Goal: Task Accomplishment & Management: Manage account settings

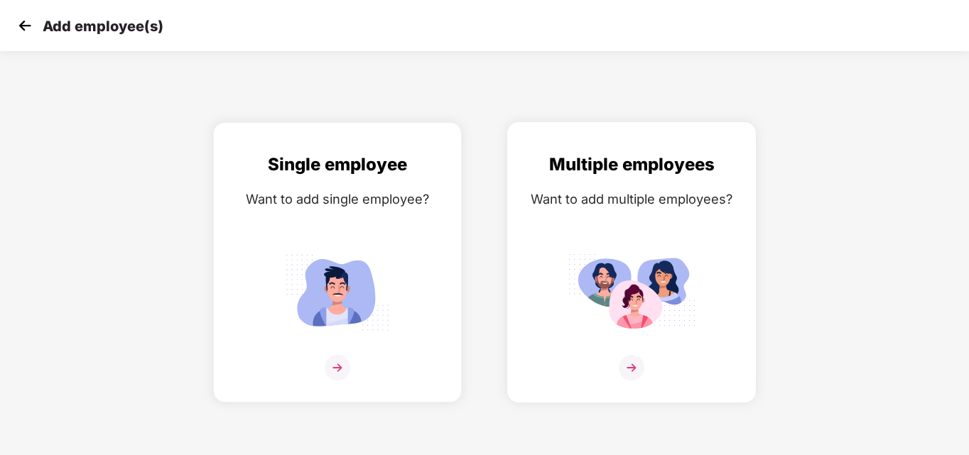
click at [634, 370] on img at bounding box center [632, 368] width 26 height 26
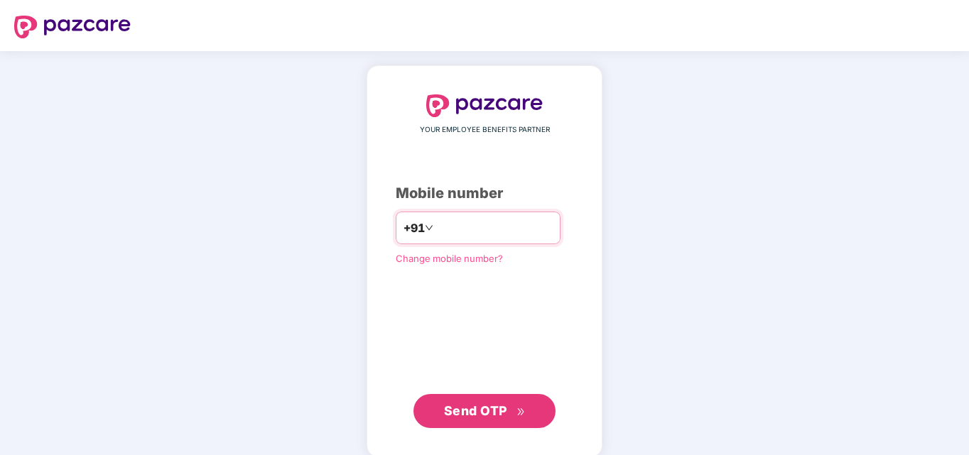
click at [449, 225] on input "number" at bounding box center [494, 228] width 116 height 23
type input "**********"
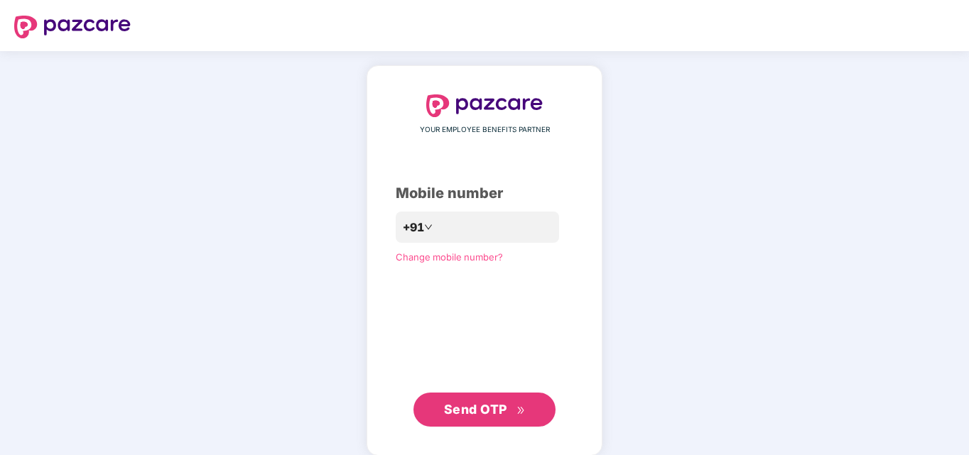
click at [468, 407] on span "Send OTP" at bounding box center [475, 409] width 63 height 15
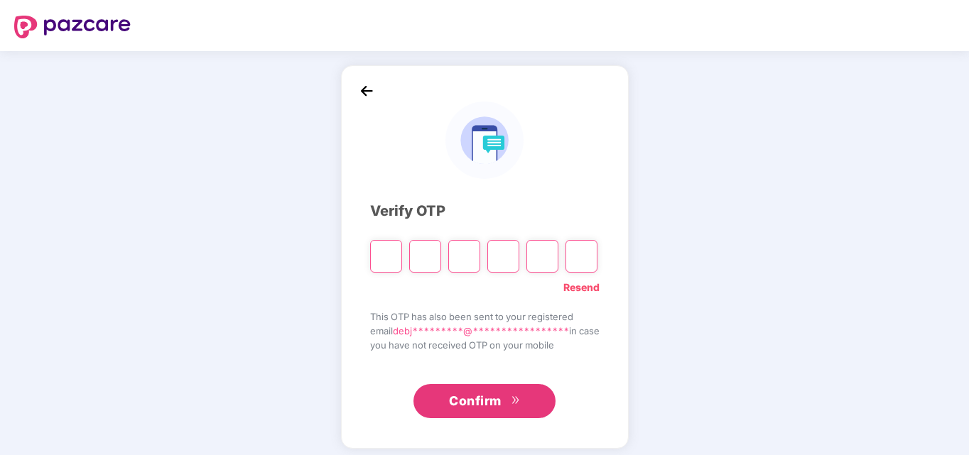
type input "*"
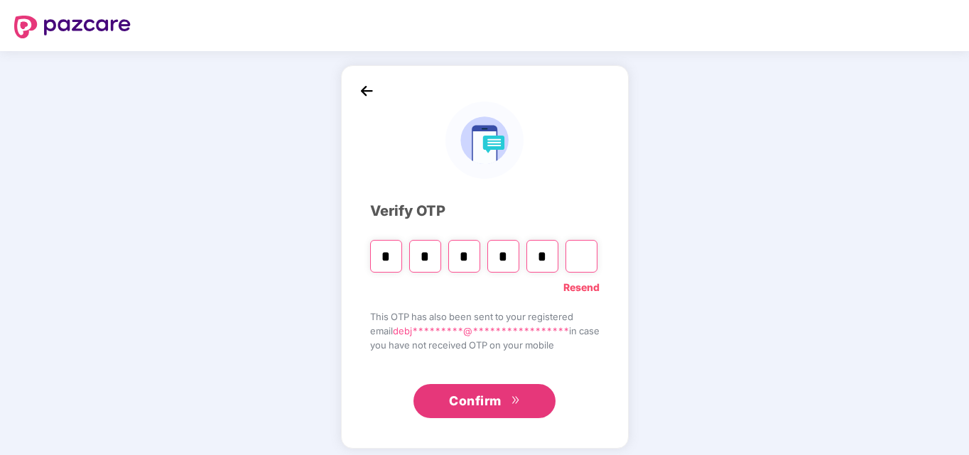
type input "*"
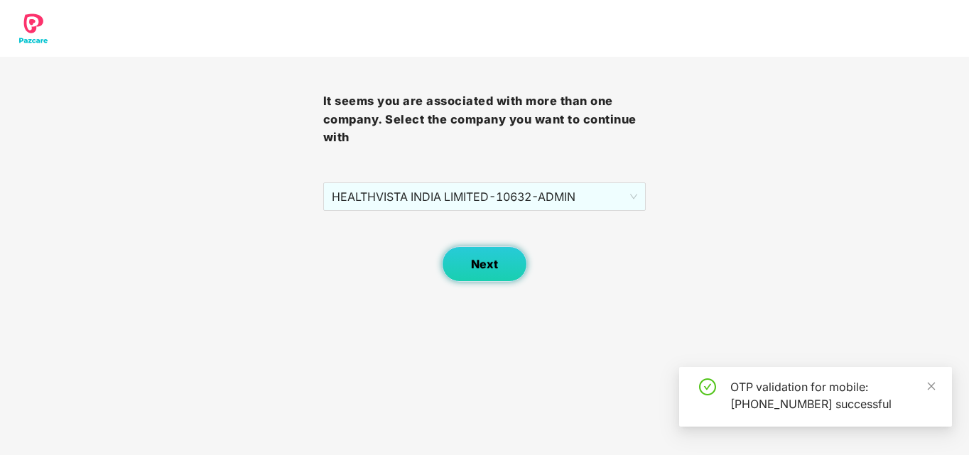
click at [491, 265] on span "Next" at bounding box center [484, 264] width 27 height 13
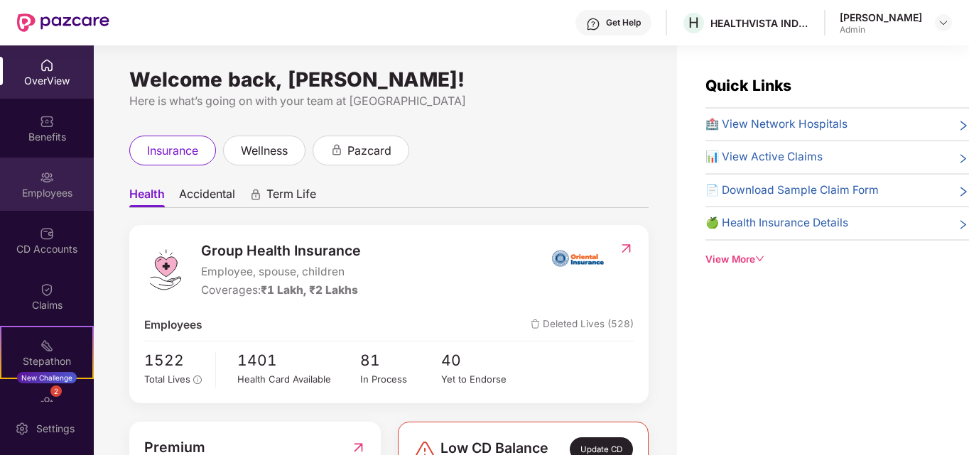
click at [35, 186] on div "Employees" at bounding box center [47, 193] width 94 height 14
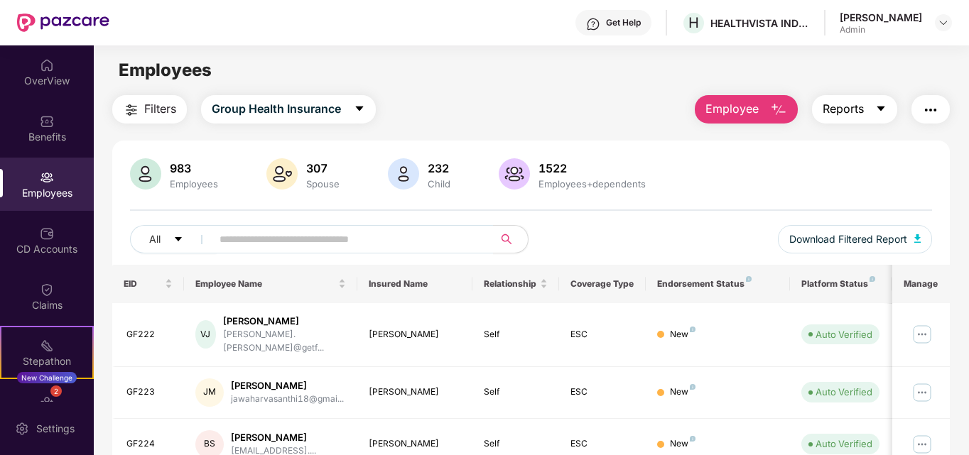
click at [855, 108] on span "Reports" at bounding box center [843, 109] width 41 height 18
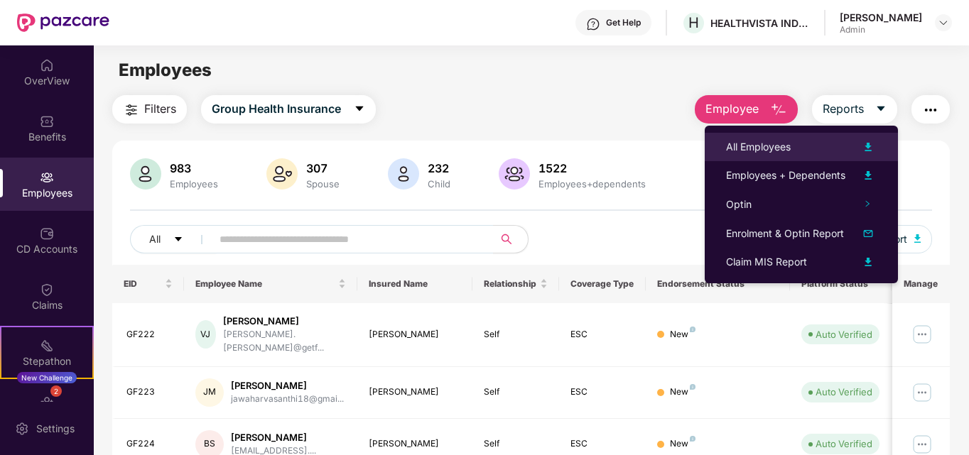
click at [747, 148] on div "All Employees" at bounding box center [758, 147] width 65 height 16
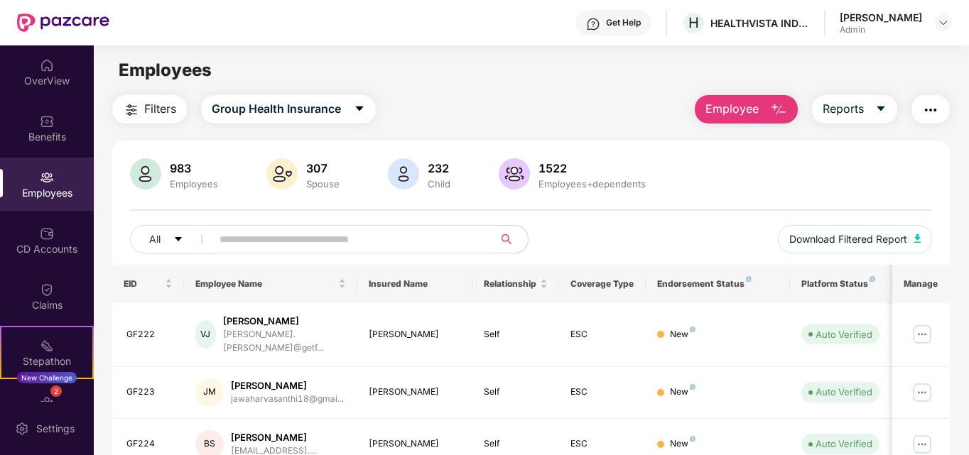
click at [768, 112] on button "Employee" at bounding box center [746, 109] width 103 height 28
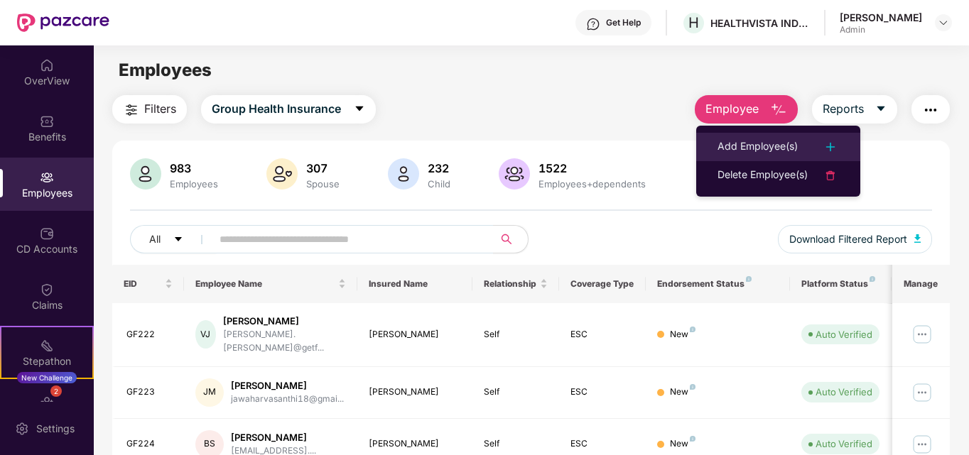
click at [743, 143] on div "Add Employee(s)" at bounding box center [757, 147] width 80 height 17
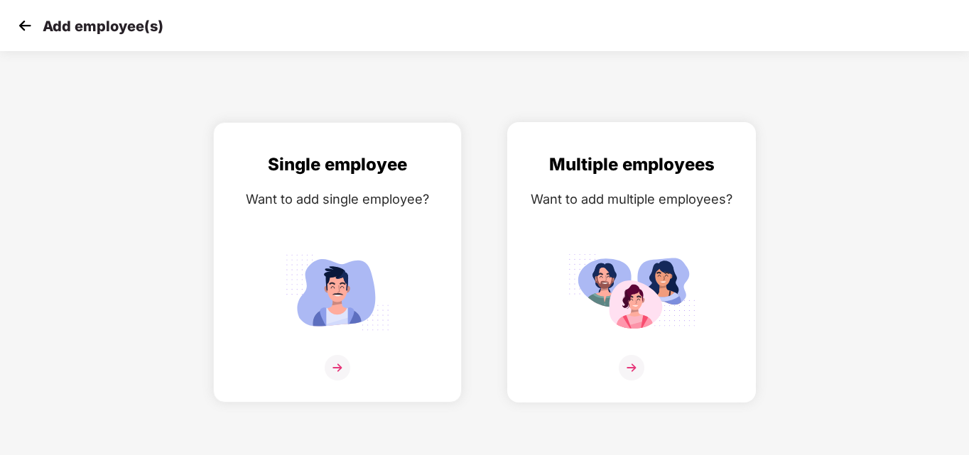
click at [639, 370] on img at bounding box center [632, 368] width 26 height 26
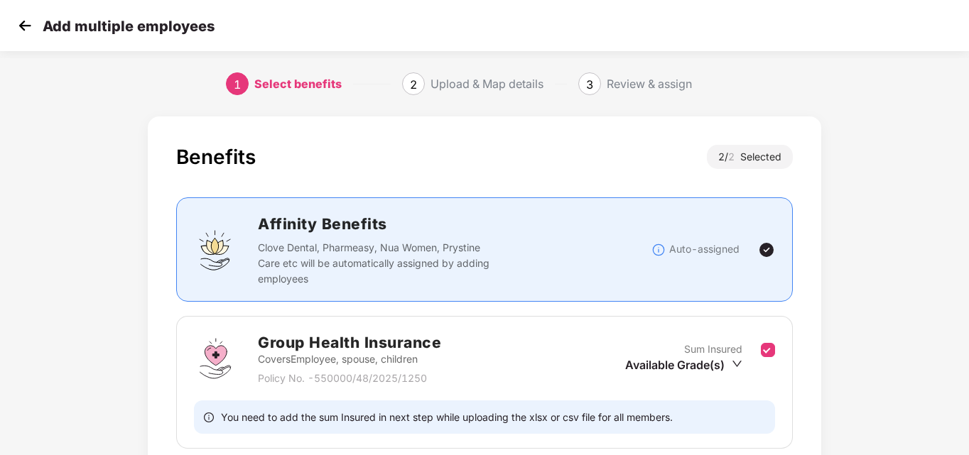
scroll to position [217, 0]
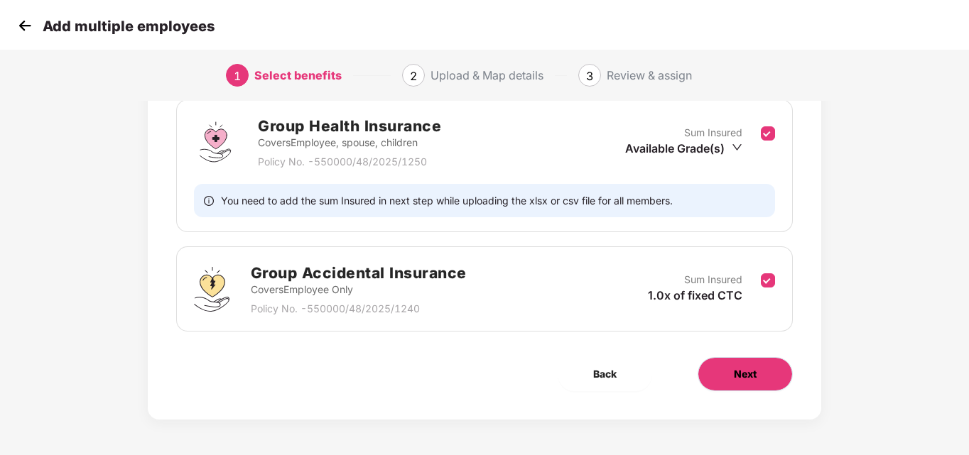
click at [759, 387] on button "Next" at bounding box center [745, 374] width 95 height 34
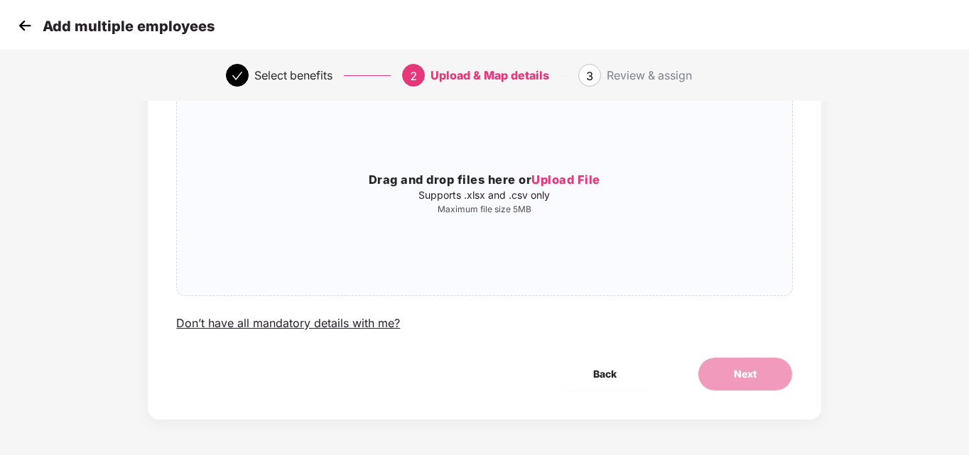
scroll to position [0, 0]
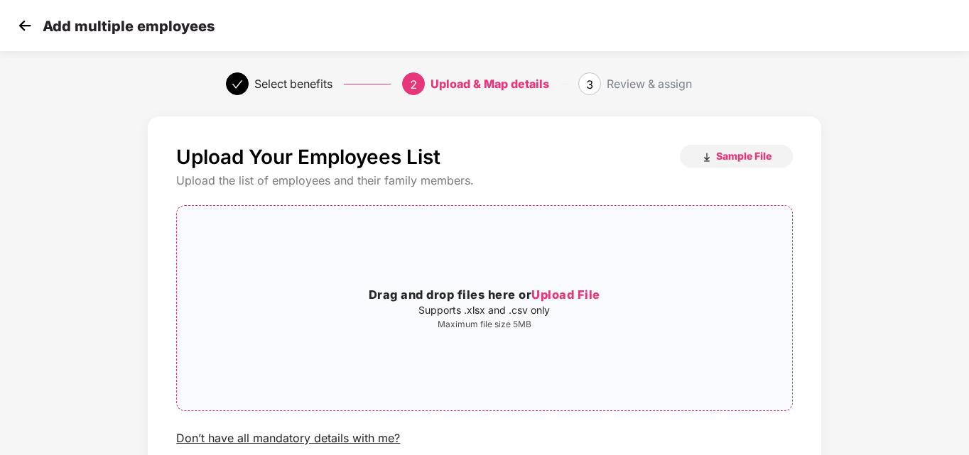
click at [573, 298] on span "Upload File" at bounding box center [565, 295] width 69 height 14
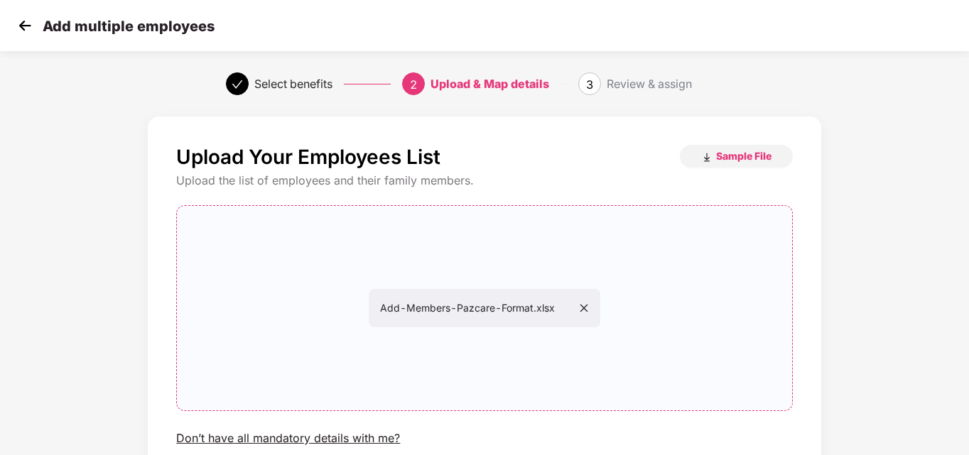
scroll to position [115, 0]
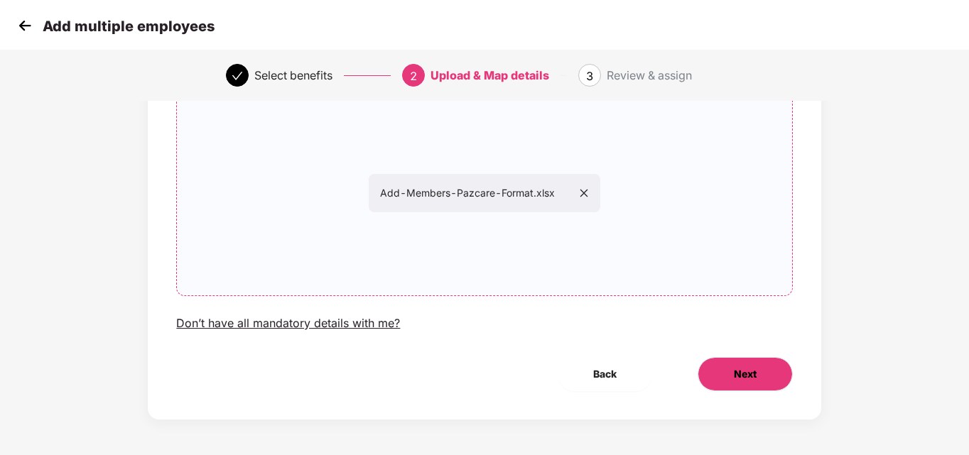
click at [763, 375] on button "Next" at bounding box center [745, 374] width 95 height 34
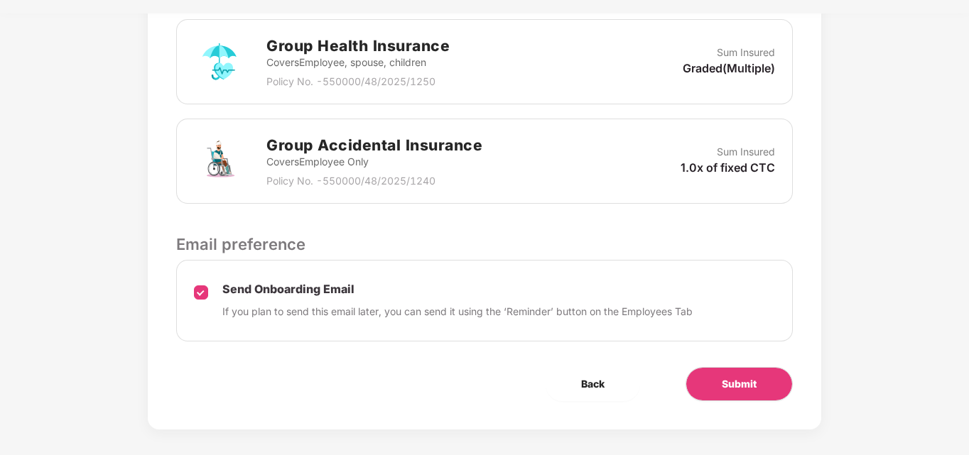
scroll to position [452, 0]
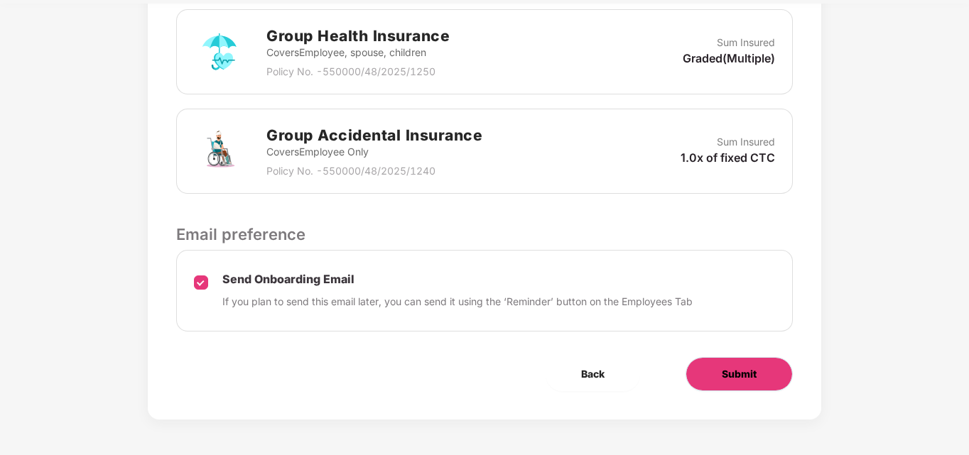
click at [741, 371] on span "Submit" at bounding box center [739, 375] width 35 height 16
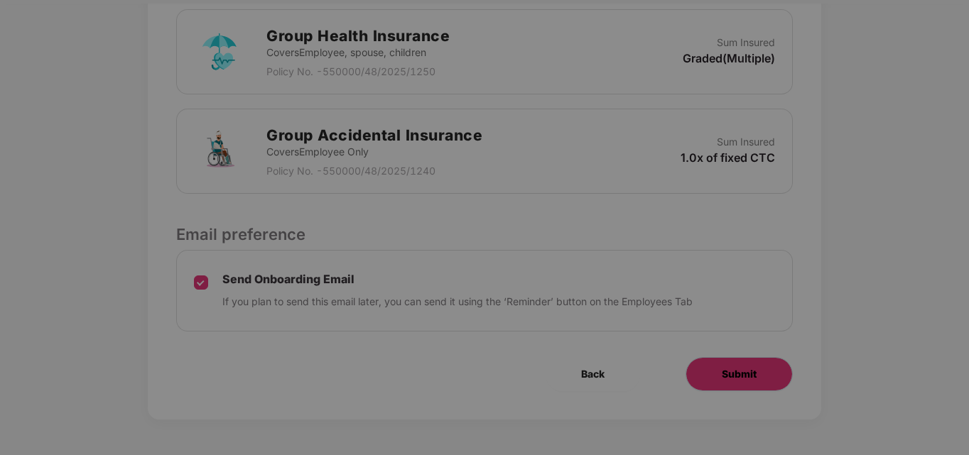
scroll to position [0, 0]
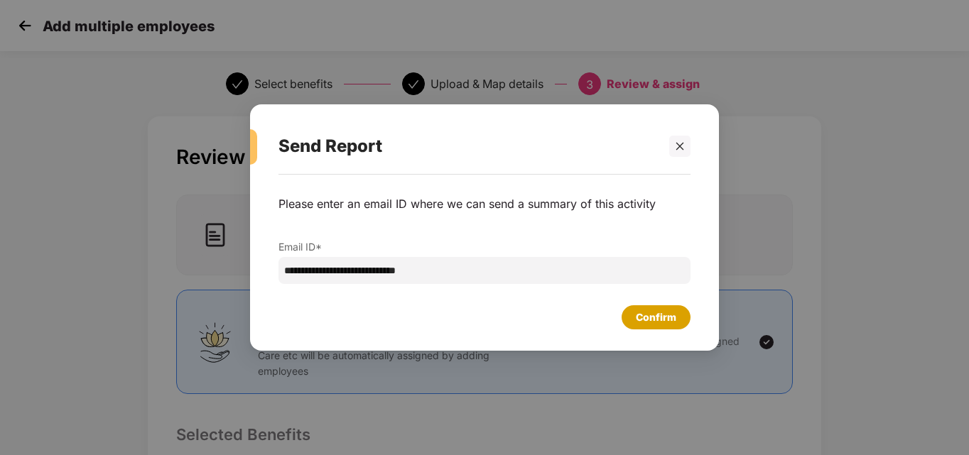
click at [658, 317] on div "Confirm" at bounding box center [656, 318] width 40 height 16
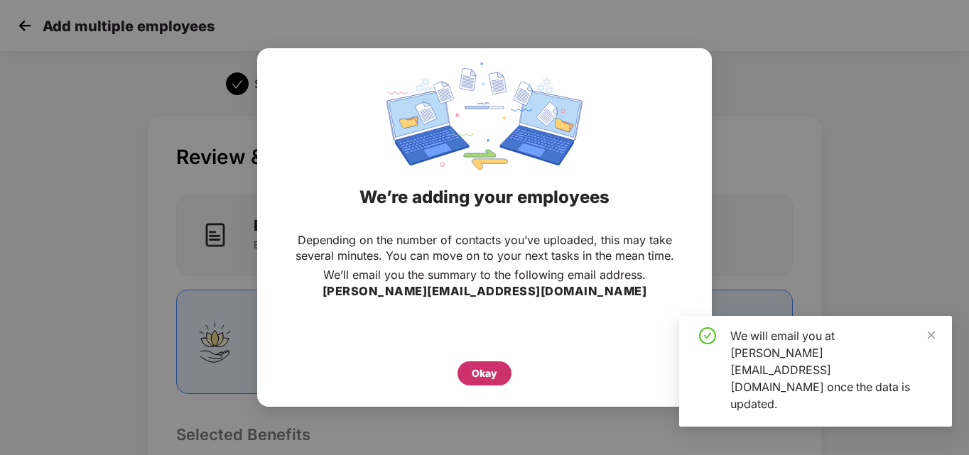
click at [484, 379] on div "Okay" at bounding box center [485, 374] width 26 height 16
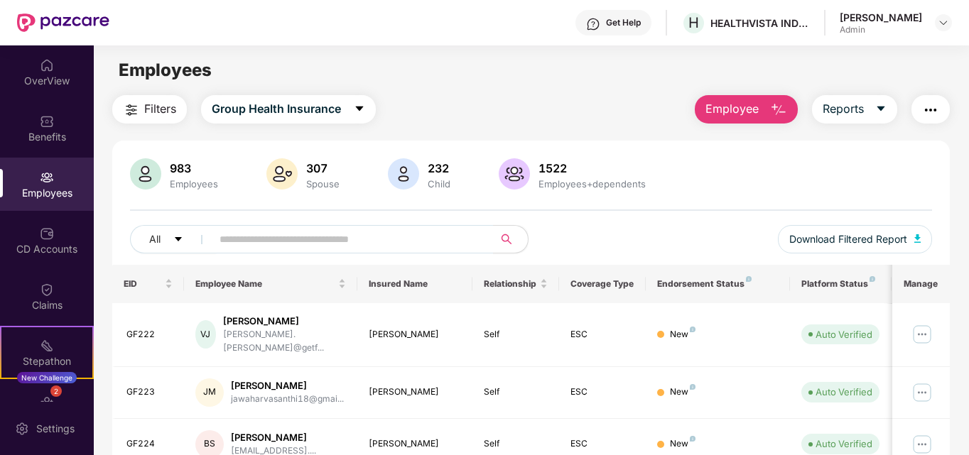
click at [44, 184] on img at bounding box center [47, 177] width 14 height 14
click at [750, 103] on span "Employee" at bounding box center [731, 109] width 53 height 18
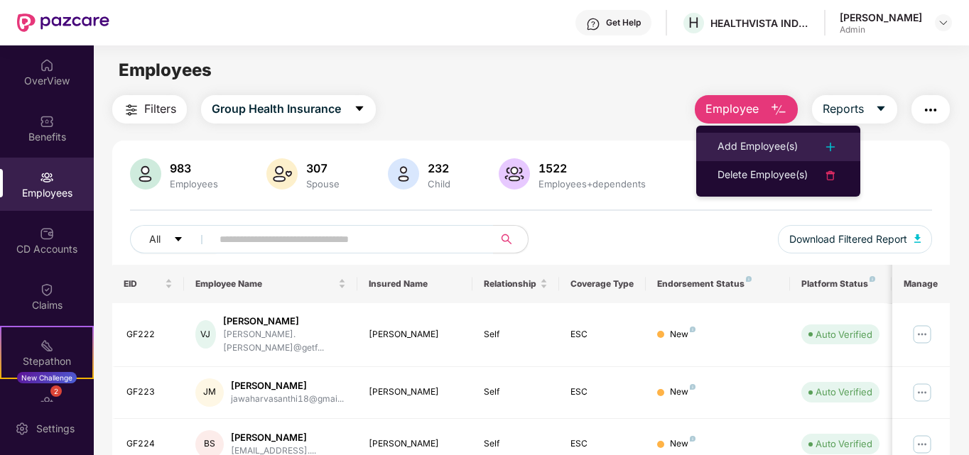
click at [745, 143] on div "Add Employee(s)" at bounding box center [757, 147] width 80 height 17
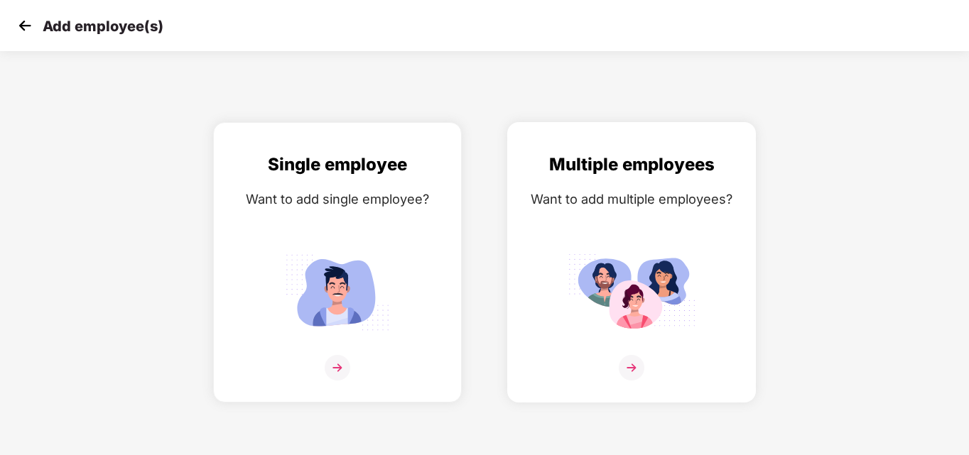
click at [632, 365] on img at bounding box center [632, 368] width 26 height 26
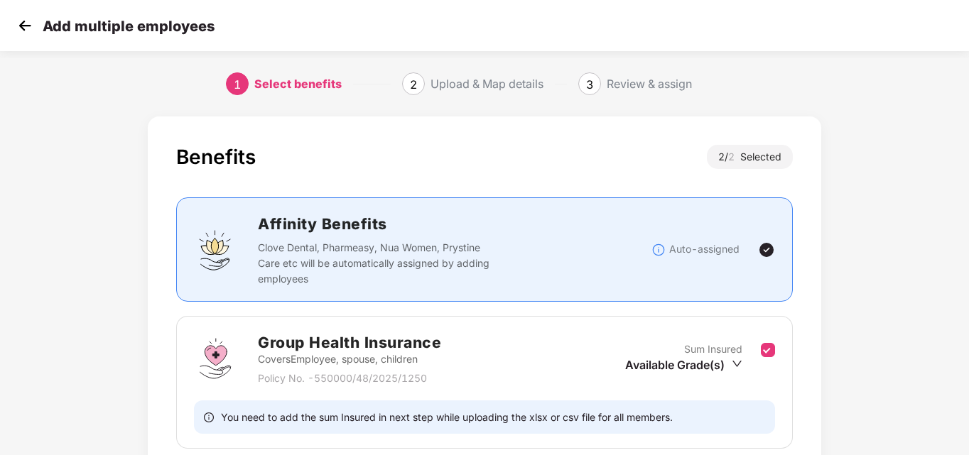
scroll to position [217, 0]
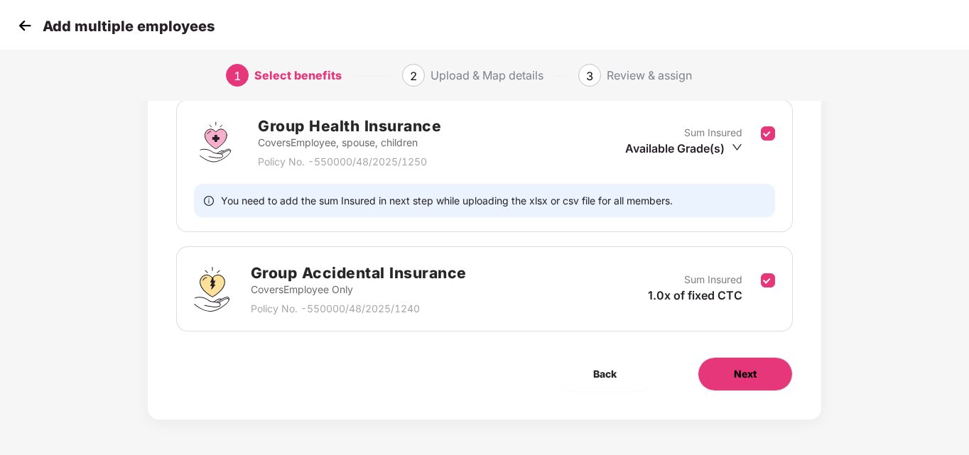
click at [740, 376] on span "Next" at bounding box center [745, 375] width 23 height 16
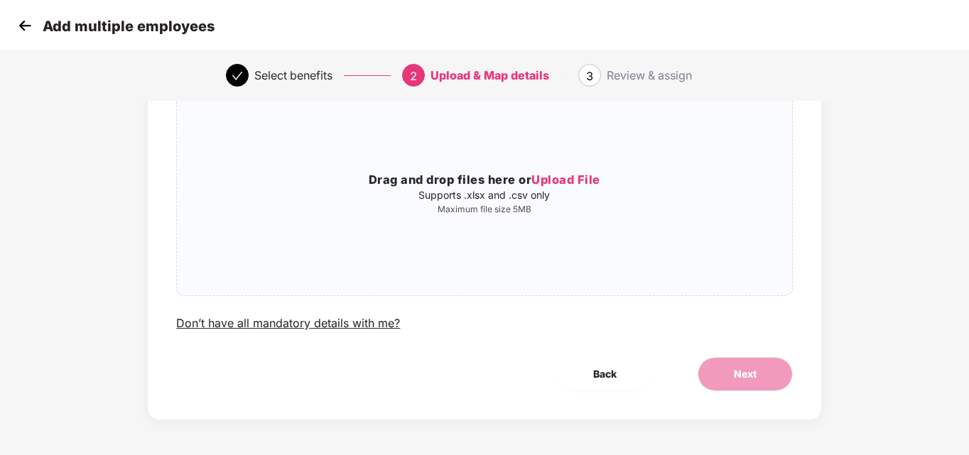
scroll to position [0, 0]
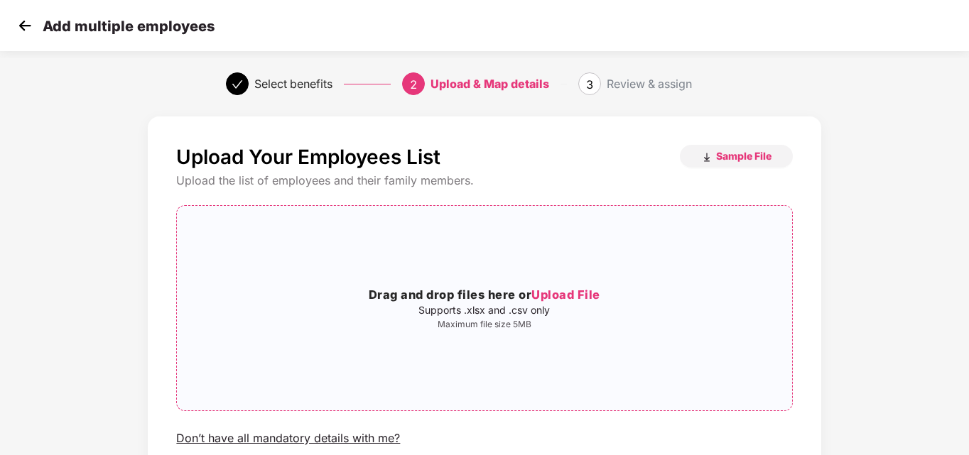
click at [570, 295] on span "Upload File" at bounding box center [565, 295] width 69 height 14
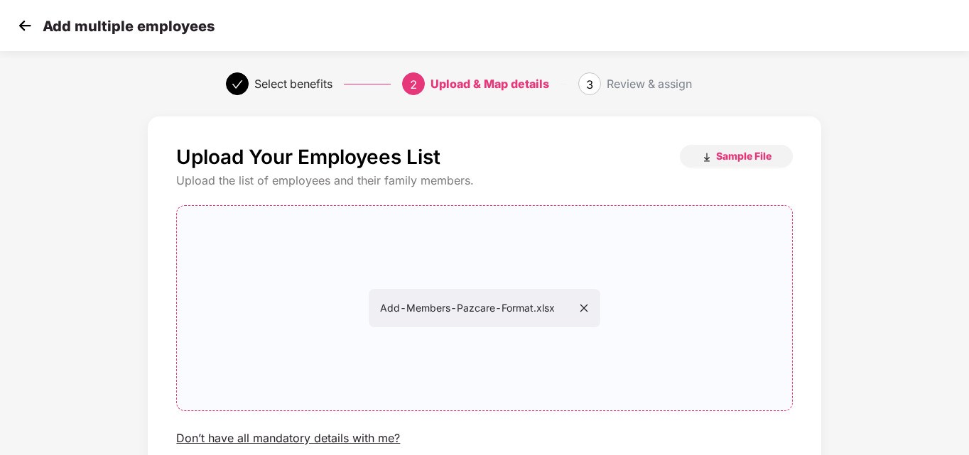
scroll to position [115, 0]
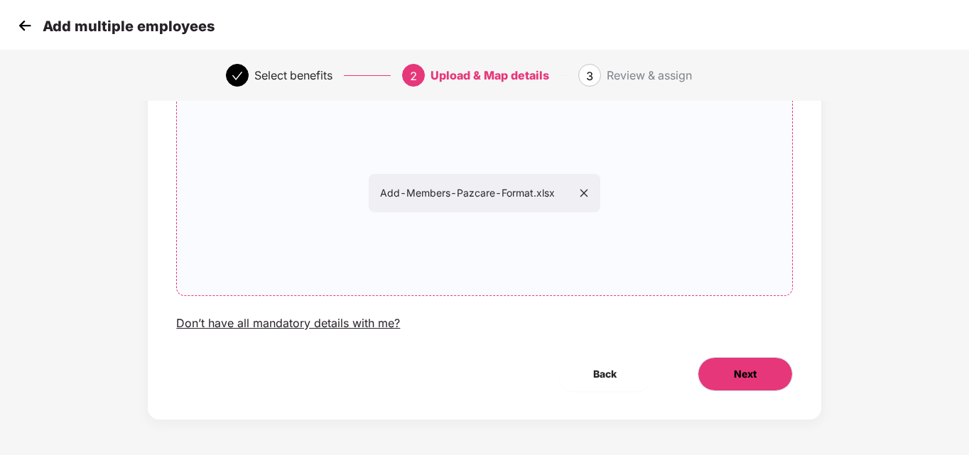
click at [752, 375] on span "Next" at bounding box center [745, 375] width 23 height 16
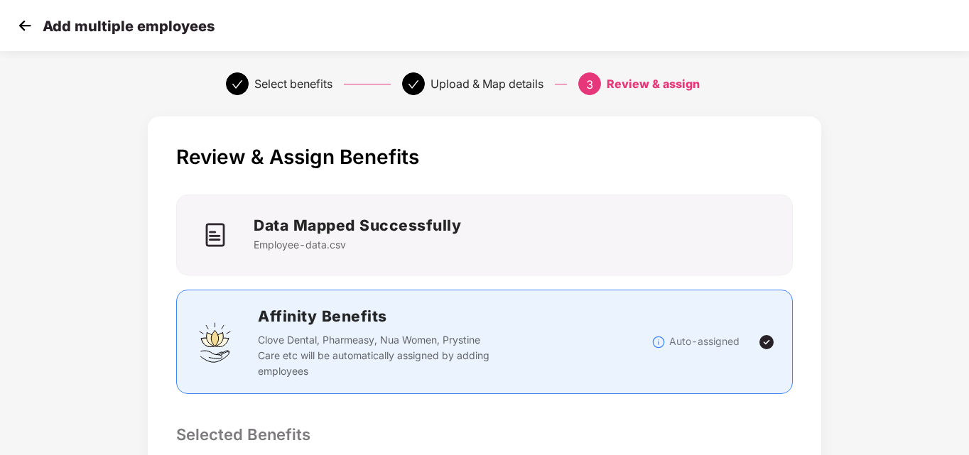
scroll to position [452, 0]
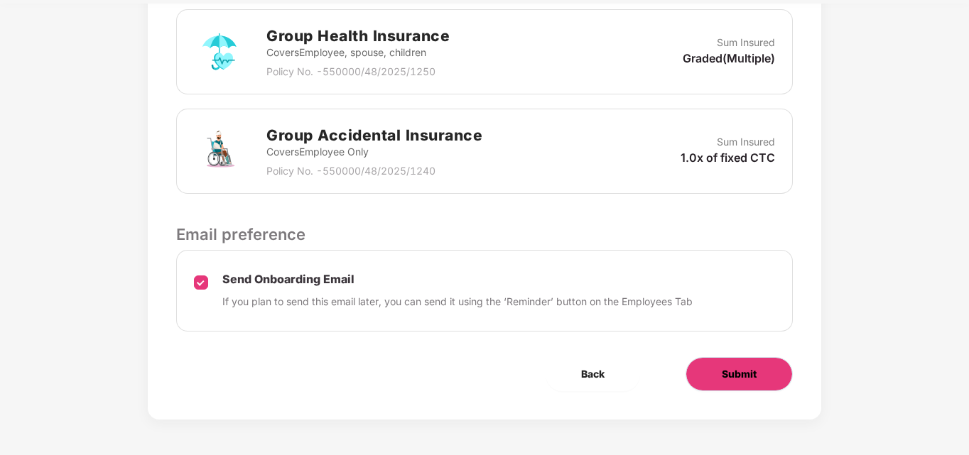
click at [726, 362] on button "Submit" at bounding box center [738, 374] width 107 height 34
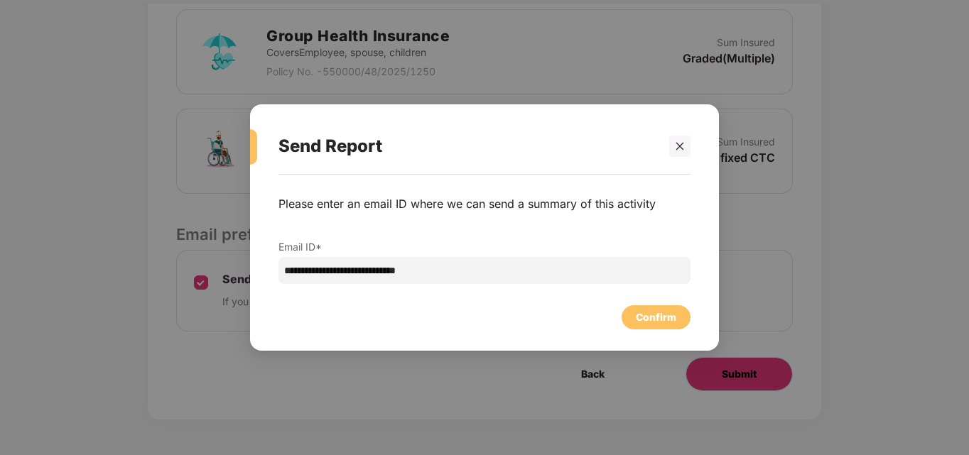
scroll to position [0, 0]
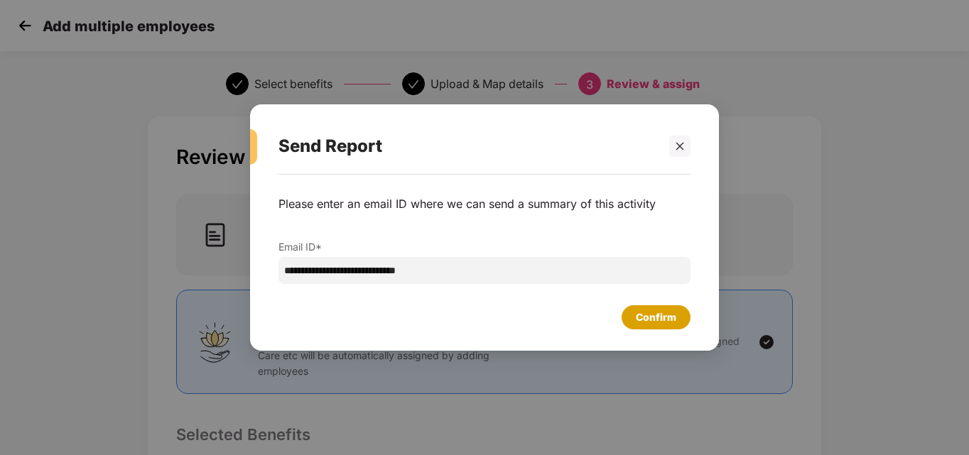
click at [658, 316] on div "Confirm" at bounding box center [656, 318] width 40 height 16
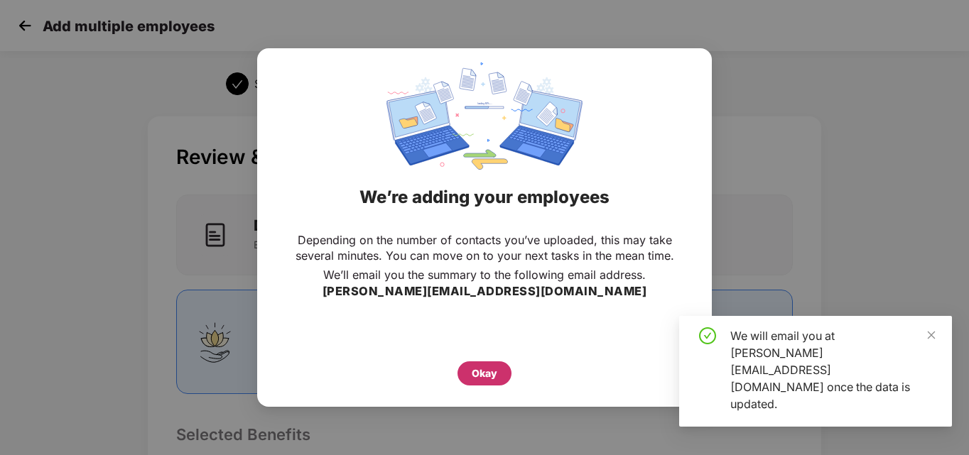
click at [487, 372] on div "Okay" at bounding box center [485, 374] width 26 height 16
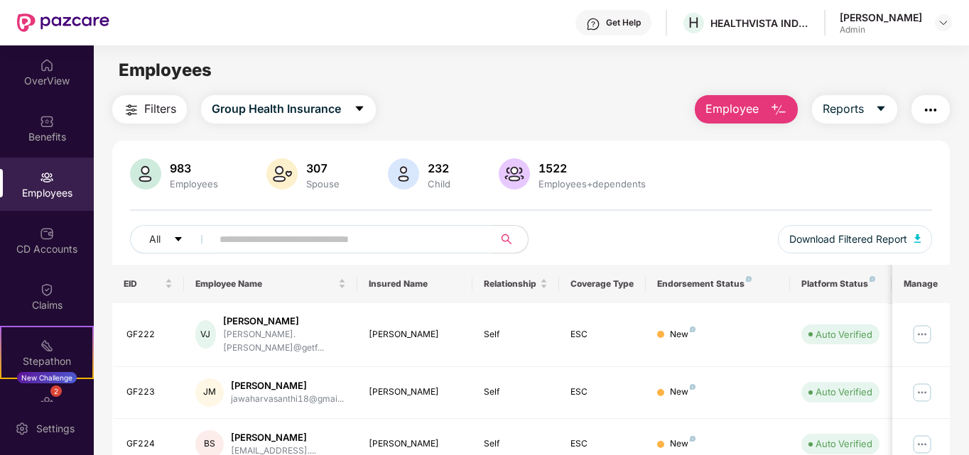
click at [739, 111] on span "Employee" at bounding box center [731, 109] width 53 height 18
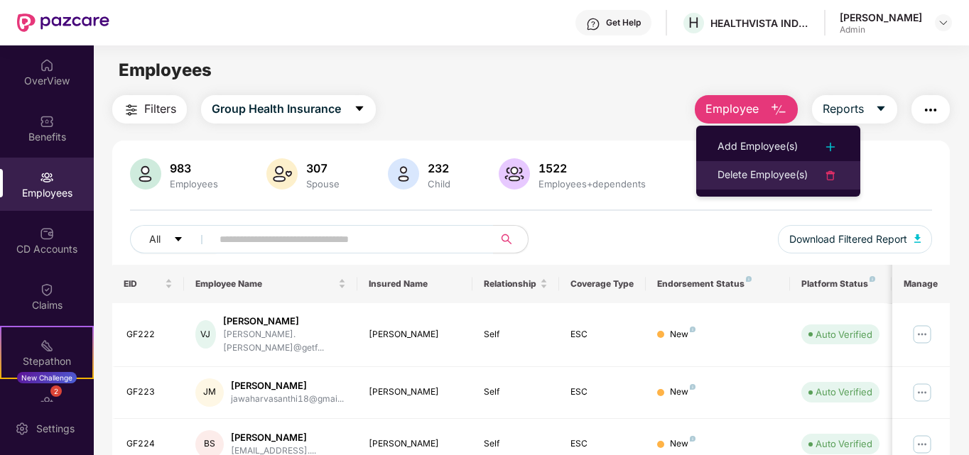
click at [759, 174] on div "Delete Employee(s)" at bounding box center [762, 175] width 90 height 17
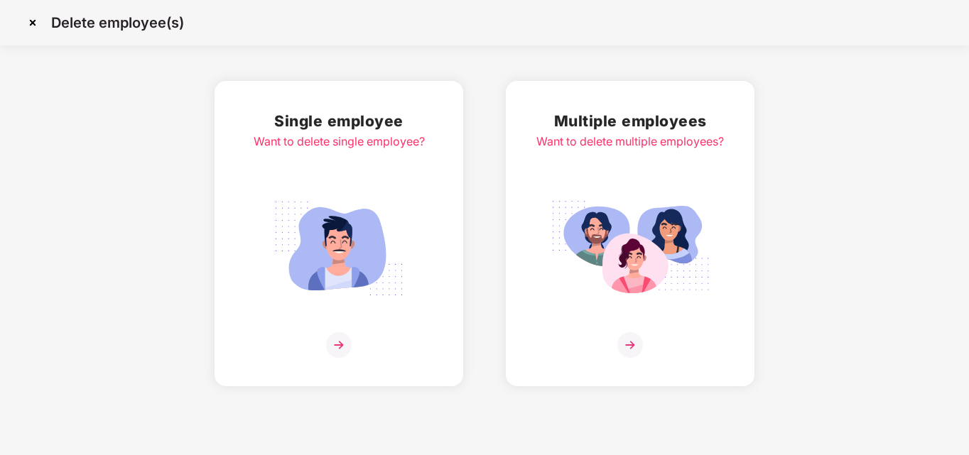
click at [631, 342] on img at bounding box center [630, 345] width 26 height 26
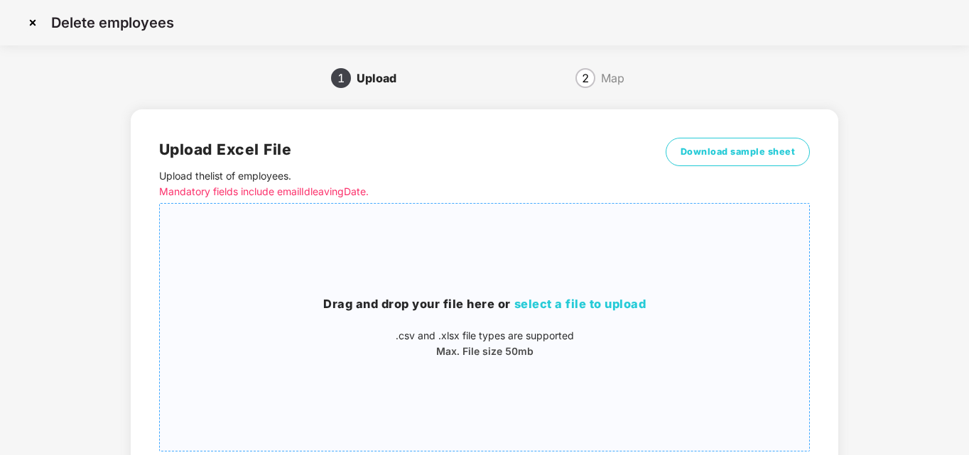
click at [610, 298] on span "select a file to upload" at bounding box center [580, 304] width 132 height 14
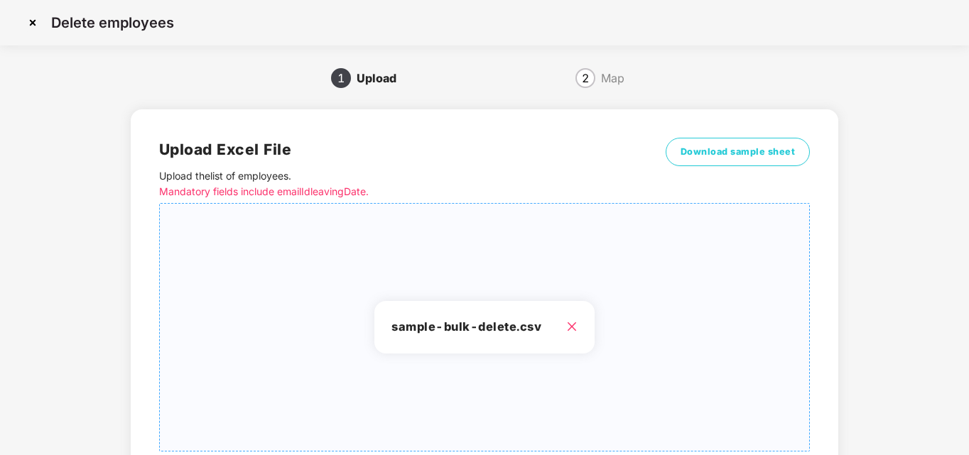
scroll to position [114, 0]
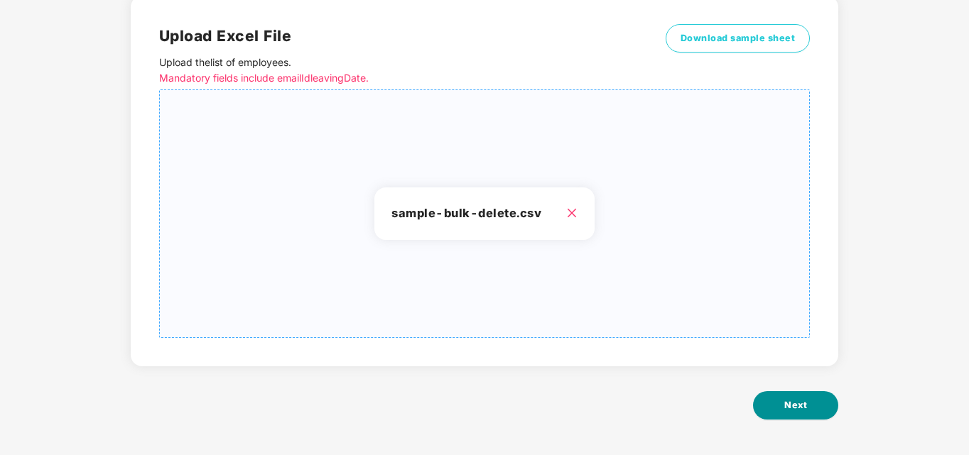
click at [799, 398] on span "Next" at bounding box center [795, 405] width 23 height 14
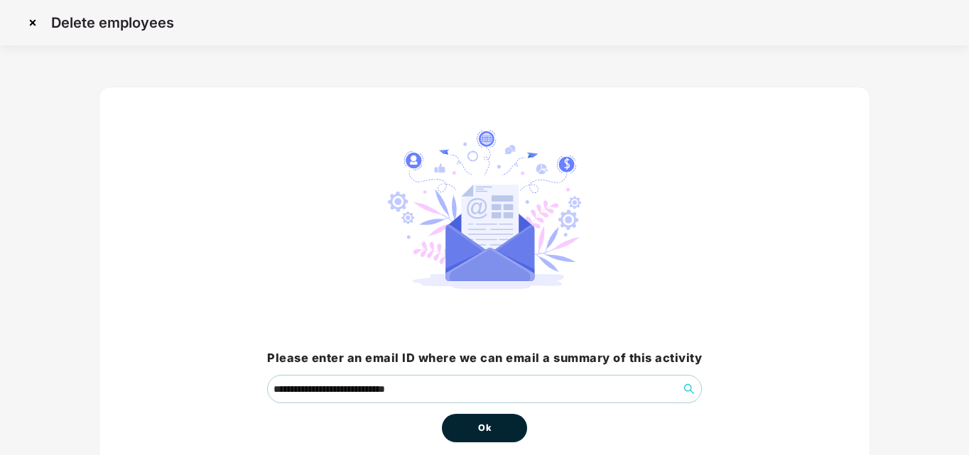
click at [490, 431] on span "Ok" at bounding box center [484, 428] width 13 height 14
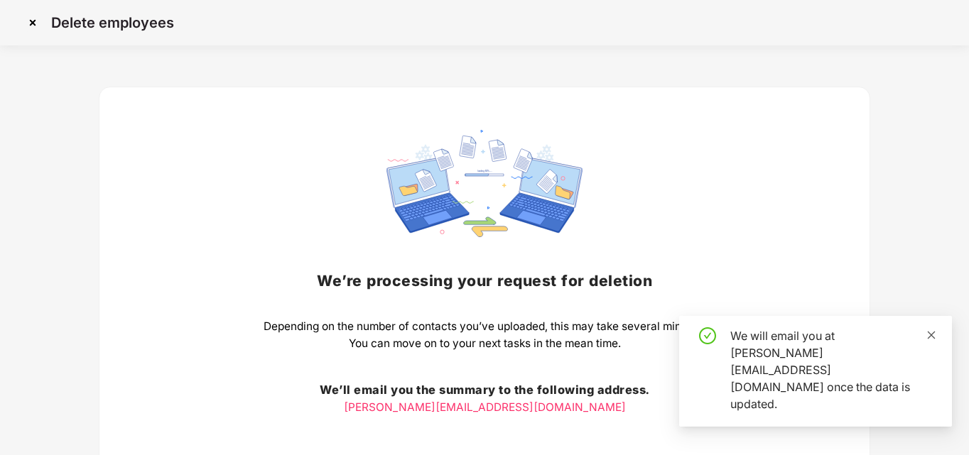
click at [929, 340] on icon "close" at bounding box center [931, 335] width 10 height 10
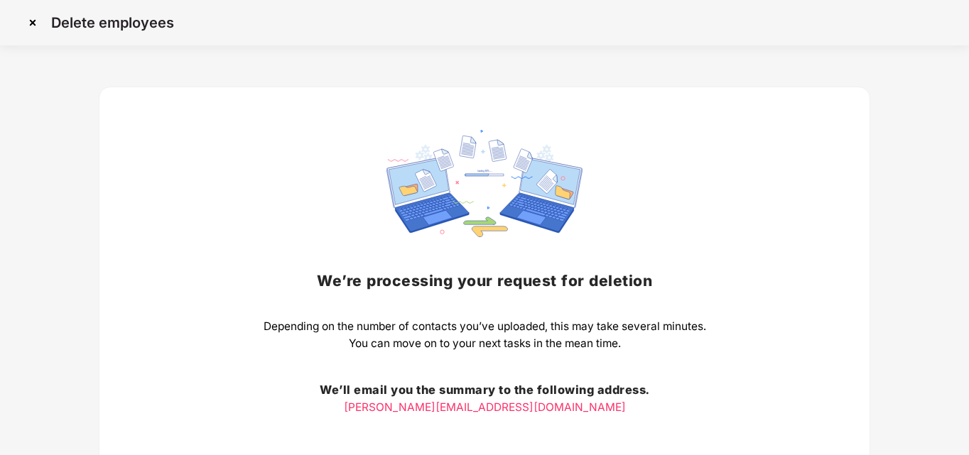
click at [30, 24] on img at bounding box center [32, 22] width 23 height 23
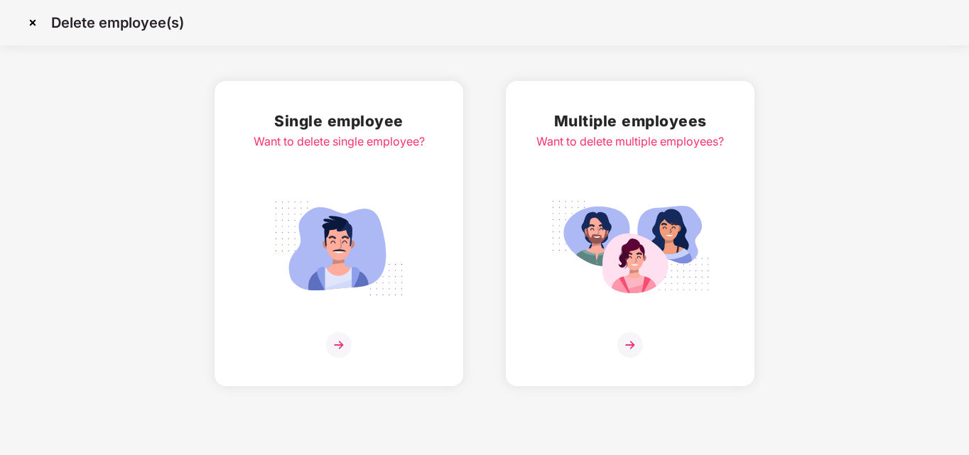
click at [34, 23] on img at bounding box center [32, 22] width 23 height 23
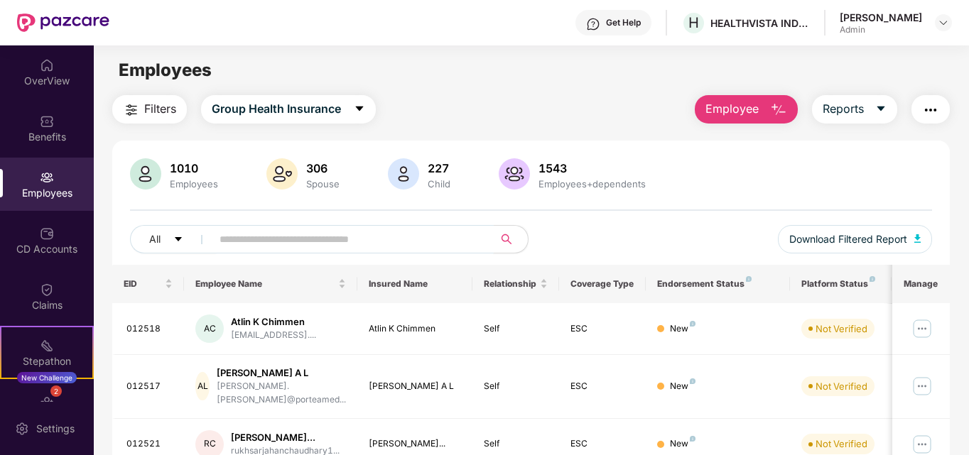
click at [329, 234] on input "text" at bounding box center [346, 239] width 255 height 21
paste input "*****"
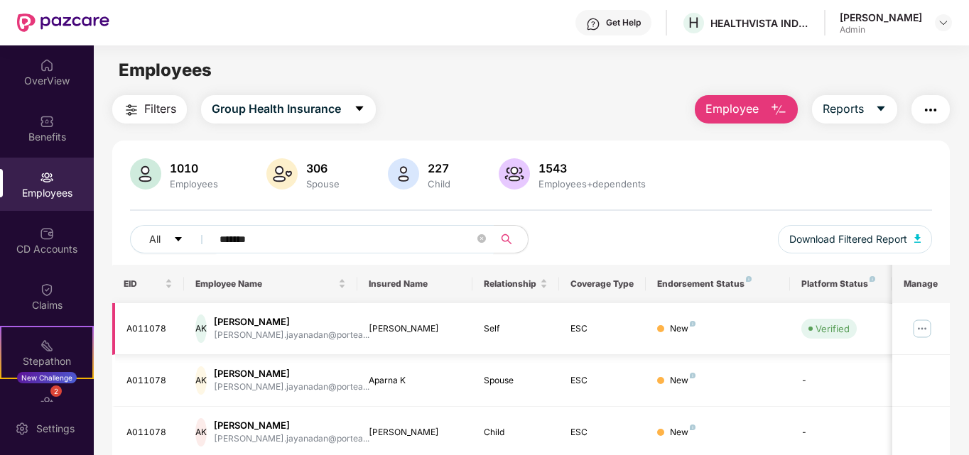
type input "*******"
click at [922, 330] on img at bounding box center [922, 329] width 23 height 23
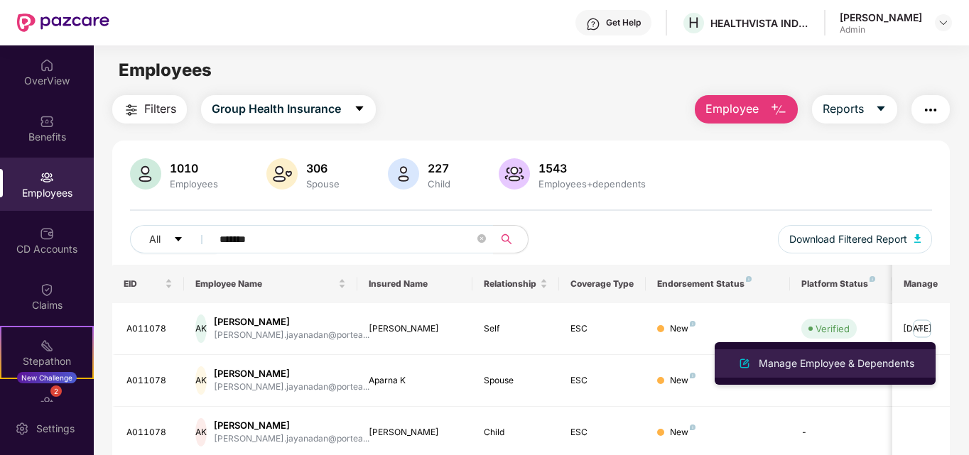
click at [788, 371] on div "Manage Employee & Dependents" at bounding box center [836, 364] width 161 height 16
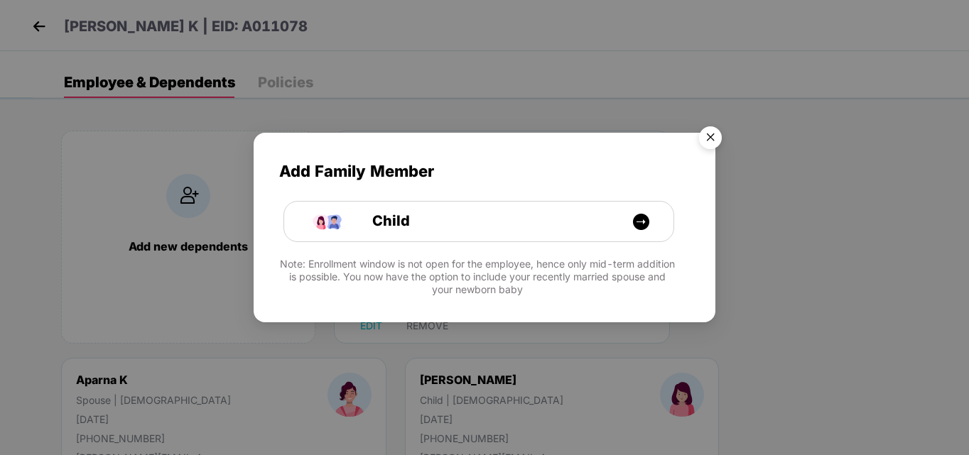
click at [712, 133] on img "Close" at bounding box center [710, 140] width 40 height 40
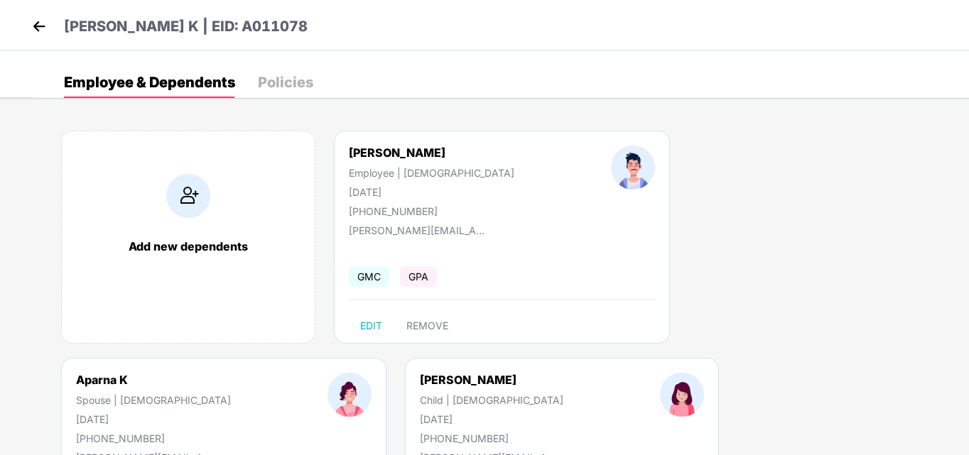
click at [43, 26] on img at bounding box center [38, 26] width 21 height 21
